Goal: Navigation & Orientation: Understand site structure

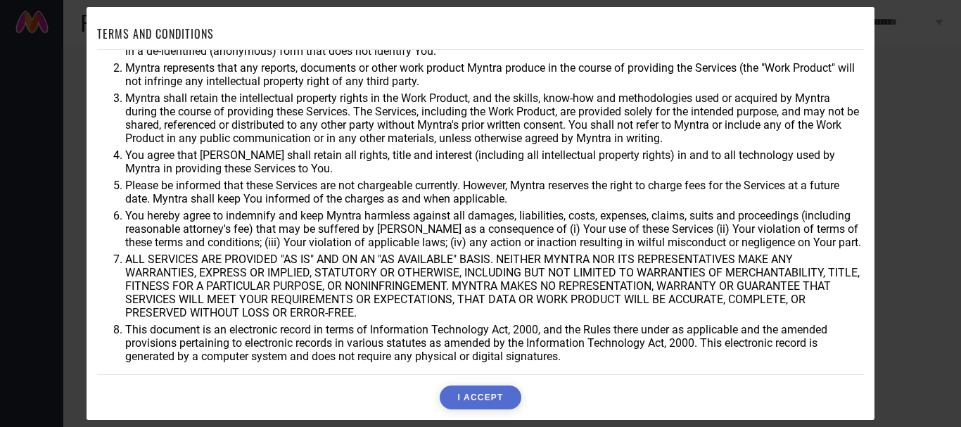
scroll to position [57, 0]
click at [466, 404] on button "I ACCEPT" at bounding box center [480, 397] width 81 height 24
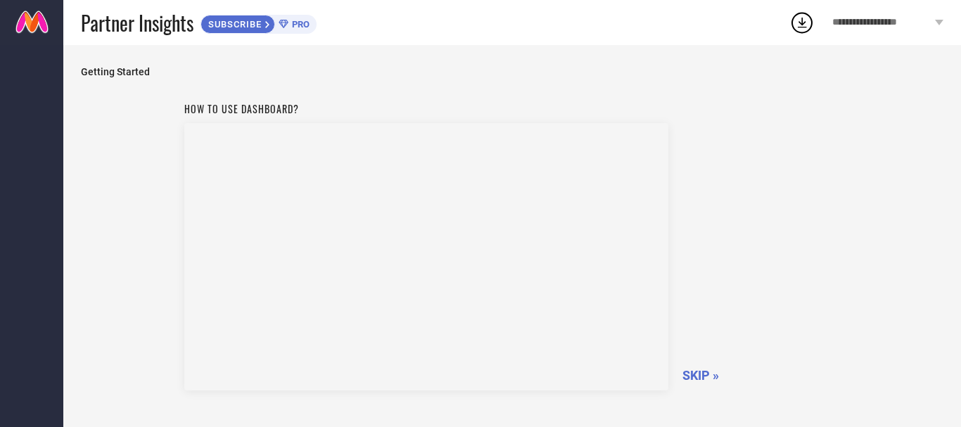
click at [771, 337] on div "How to use dashboard? SKIP »" at bounding box center [512, 244] width 656 height 298
click at [691, 375] on span "SKIP »" at bounding box center [700, 375] width 37 height 15
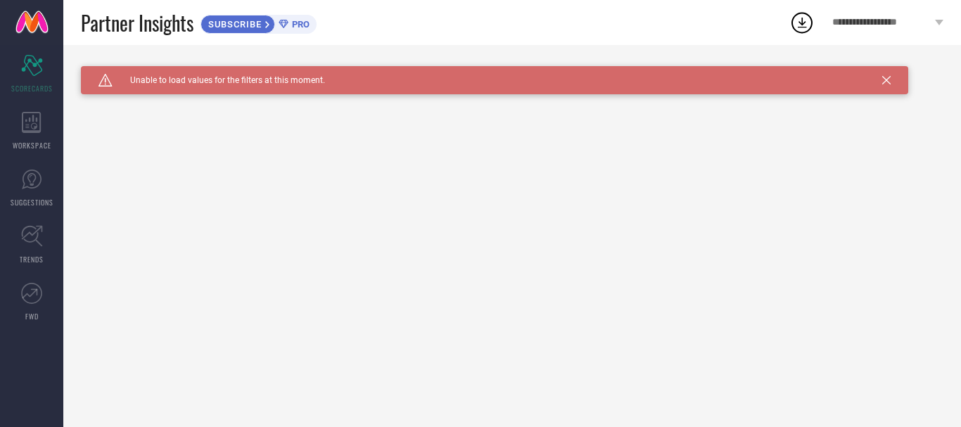
click at [874, 17] on span "**********" at bounding box center [881, 23] width 99 height 12
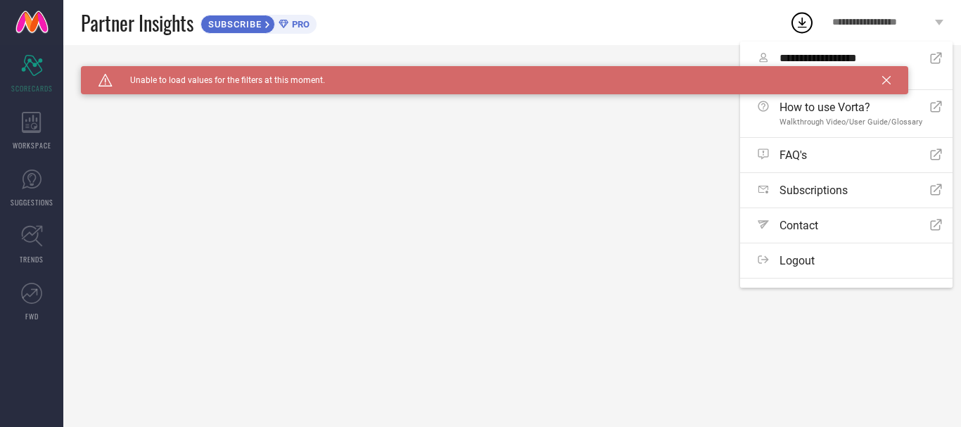
click at [874, 18] on span "**********" at bounding box center [881, 23] width 99 height 12
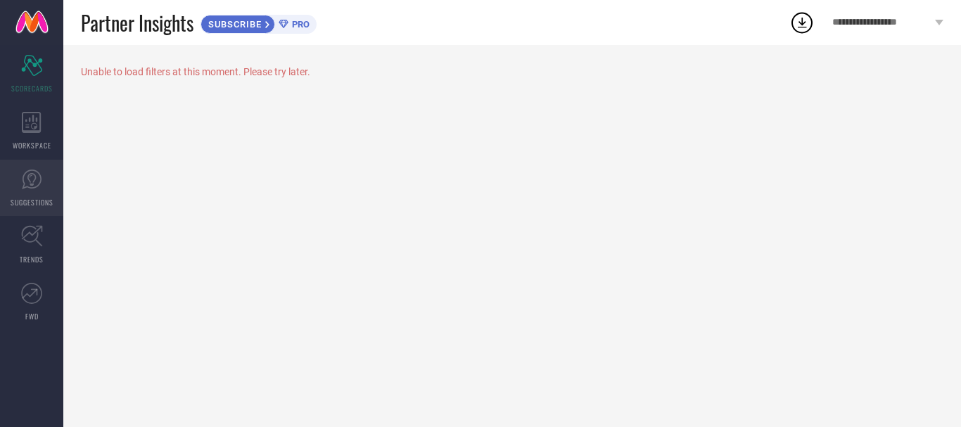
click at [27, 200] on span "SUGGESTIONS" at bounding box center [32, 202] width 43 height 11
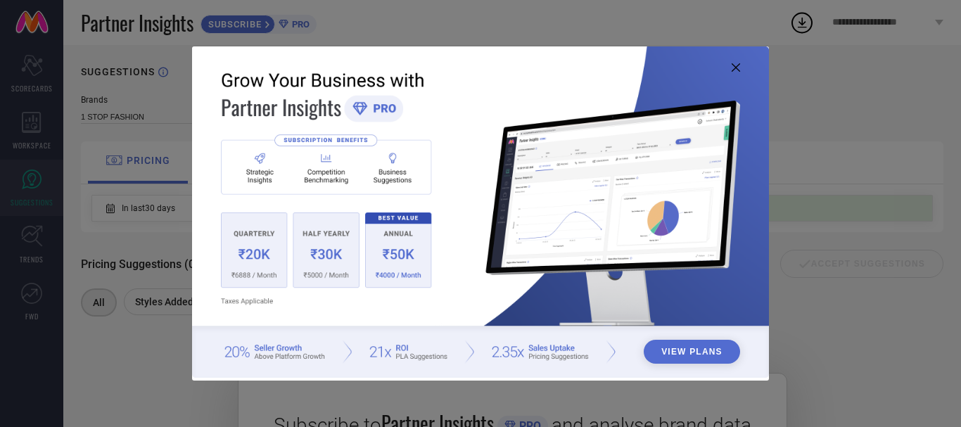
click at [8, 245] on div "View Plans" at bounding box center [480, 213] width 961 height 427
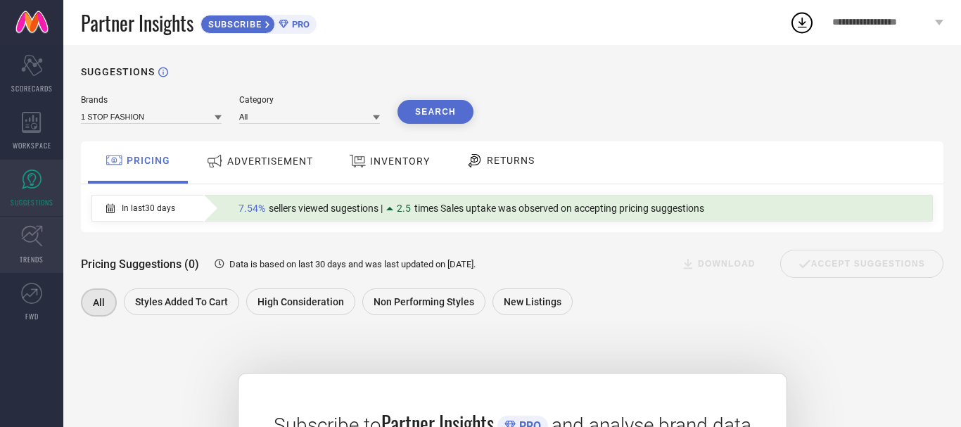
click at [14, 245] on link "TRENDS" at bounding box center [31, 245] width 63 height 56
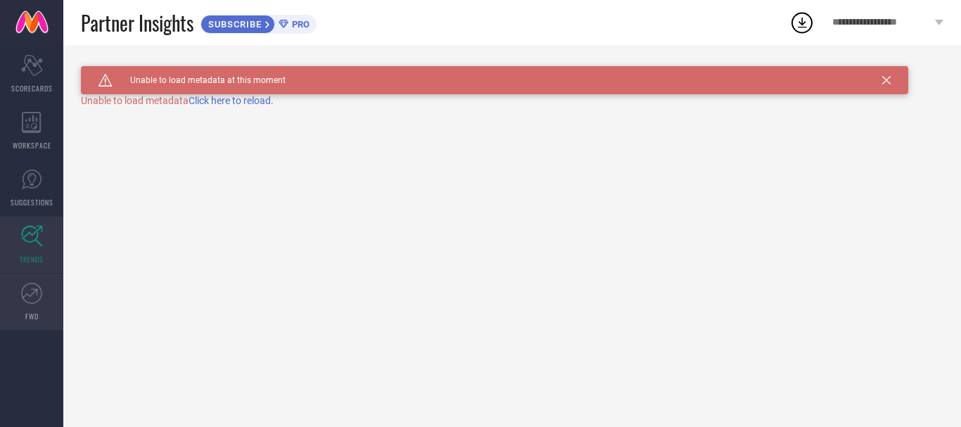
click at [23, 286] on icon at bounding box center [31, 293] width 21 height 21
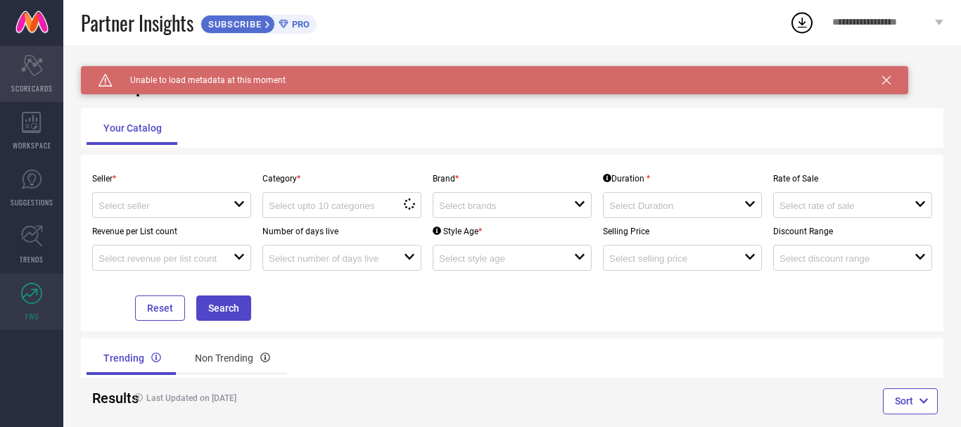
click at [28, 90] on span "SCORECARDS" at bounding box center [32, 88] width 42 height 11
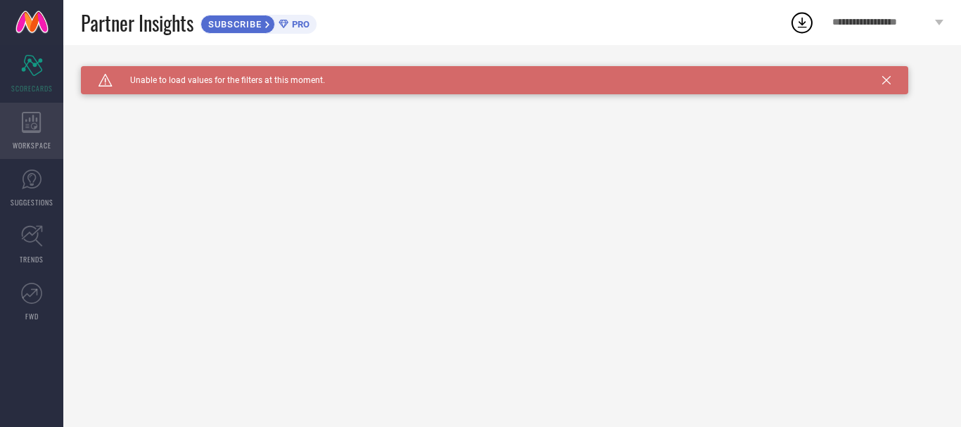
click at [30, 119] on icon at bounding box center [31, 122] width 19 height 21
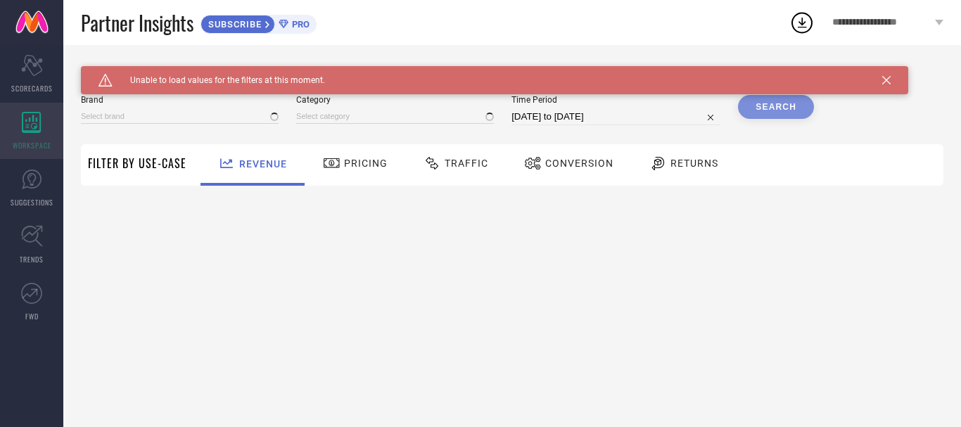
type input "1 STOP FASHION"
type input "All"
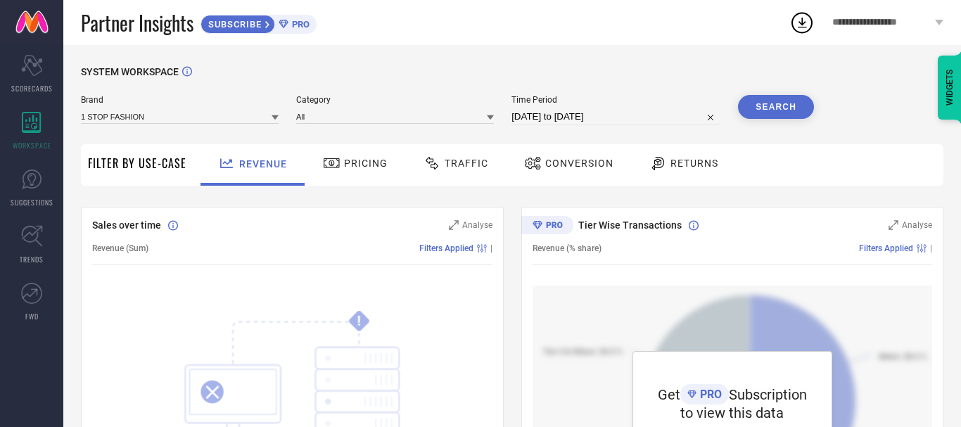
click at [339, 160] on div at bounding box center [333, 163] width 21 height 17
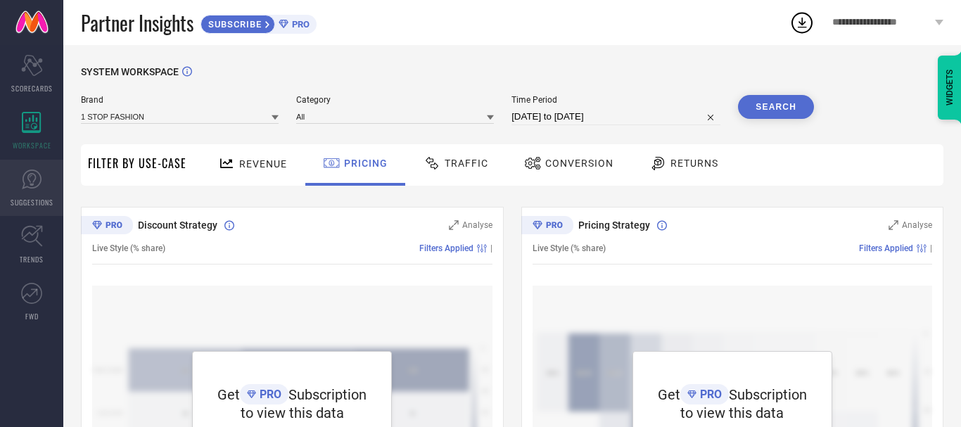
click at [32, 181] on icon at bounding box center [31, 179] width 21 height 21
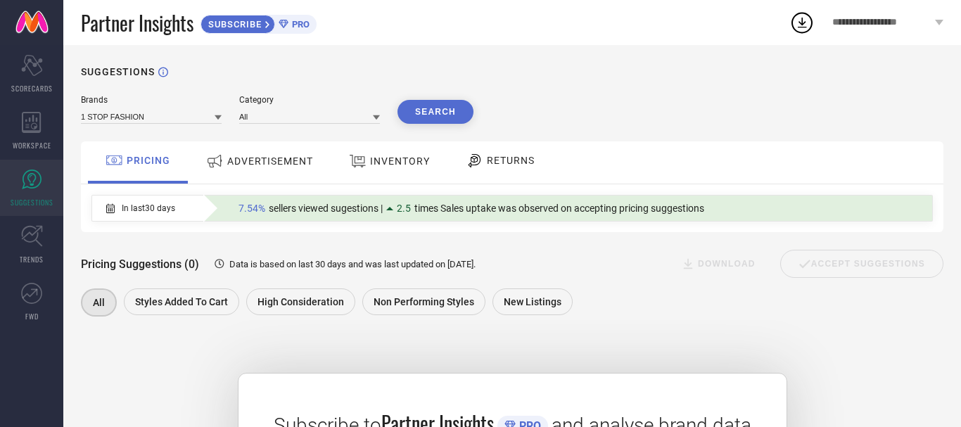
click at [298, 162] on span "ADVERTISEMENT" at bounding box center [270, 160] width 86 height 11
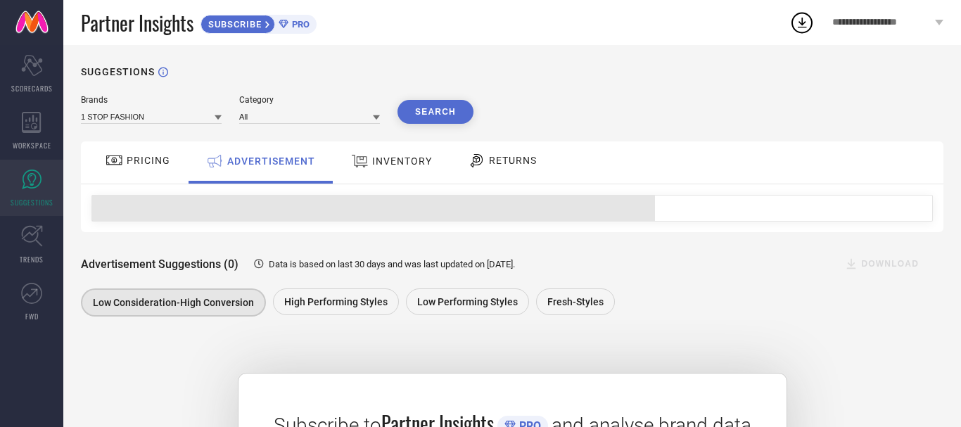
click at [400, 163] on span "INVENTORY" at bounding box center [402, 160] width 60 height 11
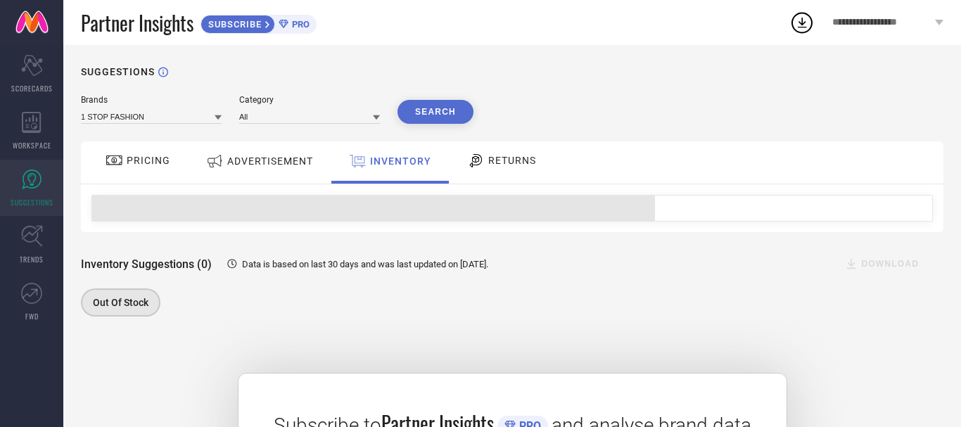
click at [495, 158] on span "RETURNS" at bounding box center [512, 160] width 48 height 11
